Goal: Task Accomplishment & Management: Use online tool/utility

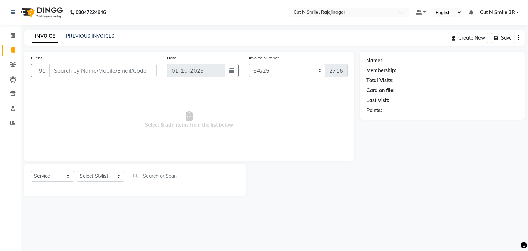
select select "7181"
select select "service"
click at [102, 73] on input "Client" at bounding box center [103, 70] width 107 height 13
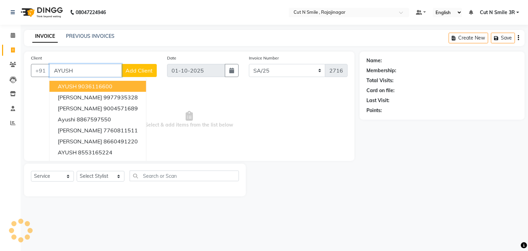
click at [86, 88] on ngb-highlight "9036116600" at bounding box center [95, 86] width 34 height 7
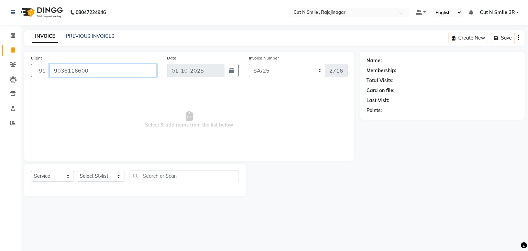
type input "9036116600"
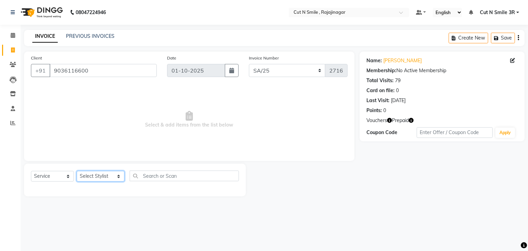
click at [100, 172] on select "Select Stylist [PERSON_NAME] Ammu 3R [PERSON_NAME] VN [PERSON_NAME] 3R [PERSON_…" at bounding box center [101, 176] width 48 height 11
select select "58685"
click at [77, 171] on select "Select Stylist [PERSON_NAME] Ammu 3R [PERSON_NAME] VN [PERSON_NAME] 3R [PERSON_…" at bounding box center [101, 176] width 48 height 11
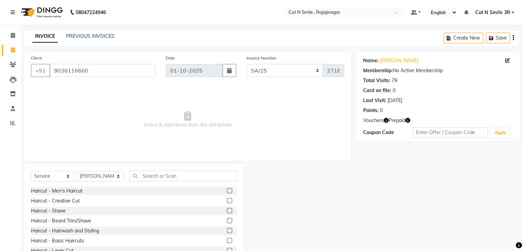
click at [227, 219] on label at bounding box center [229, 220] width 5 height 5
click at [227, 219] on input "checkbox" at bounding box center [229, 221] width 4 height 4
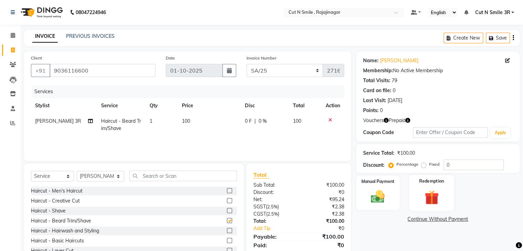
checkbox input "false"
click at [425, 200] on img at bounding box center [431, 198] width 23 height 18
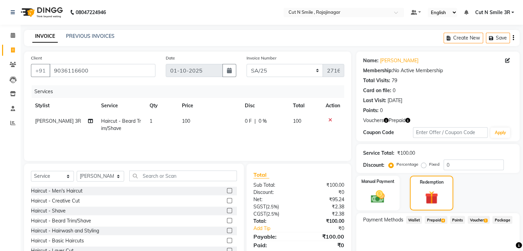
click at [432, 216] on span "Prepaid 4" at bounding box center [436, 220] width 22 height 8
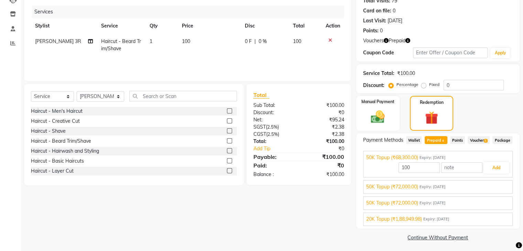
scroll to position [91, 0]
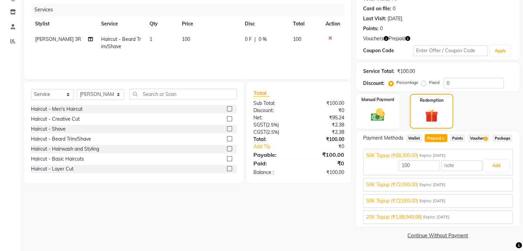
click at [431, 218] on span "Expiry: [DATE]" at bounding box center [436, 217] width 26 height 6
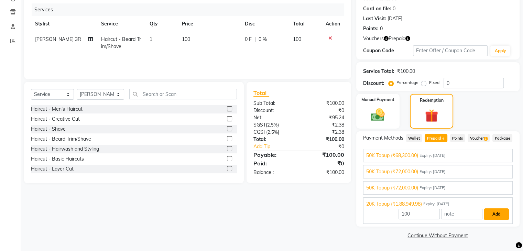
click at [503, 209] on button "Add" at bounding box center [496, 214] width 25 height 12
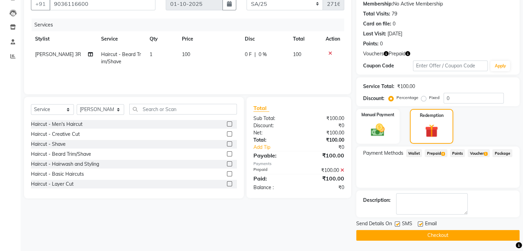
scroll to position [66, 0]
click at [445, 230] on button "Checkout" at bounding box center [437, 235] width 163 height 11
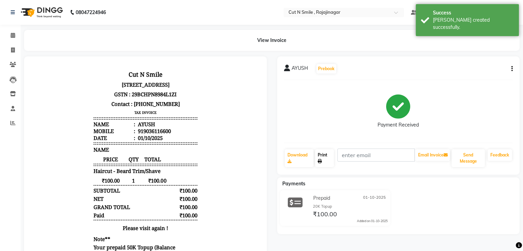
click at [324, 156] on link "Print" at bounding box center [324, 158] width 19 height 18
click at [12, 52] on icon at bounding box center [13, 49] width 4 height 5
select select "service"
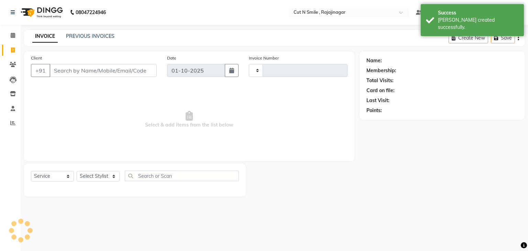
type input "135"
select select "7187"
